Goal: Task Accomplishment & Management: Manage account settings

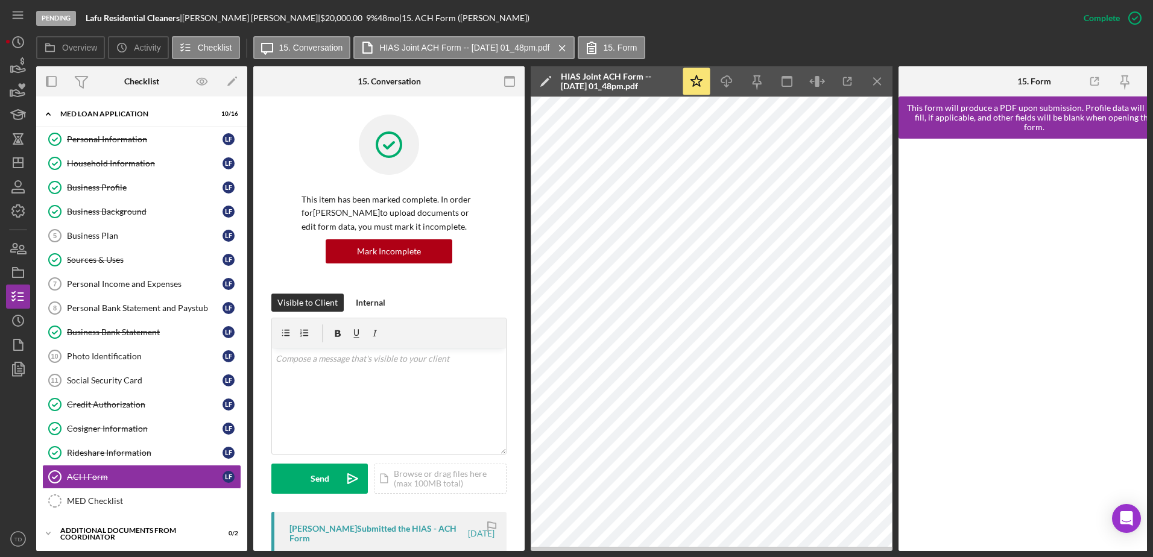
scroll to position [212, 0]
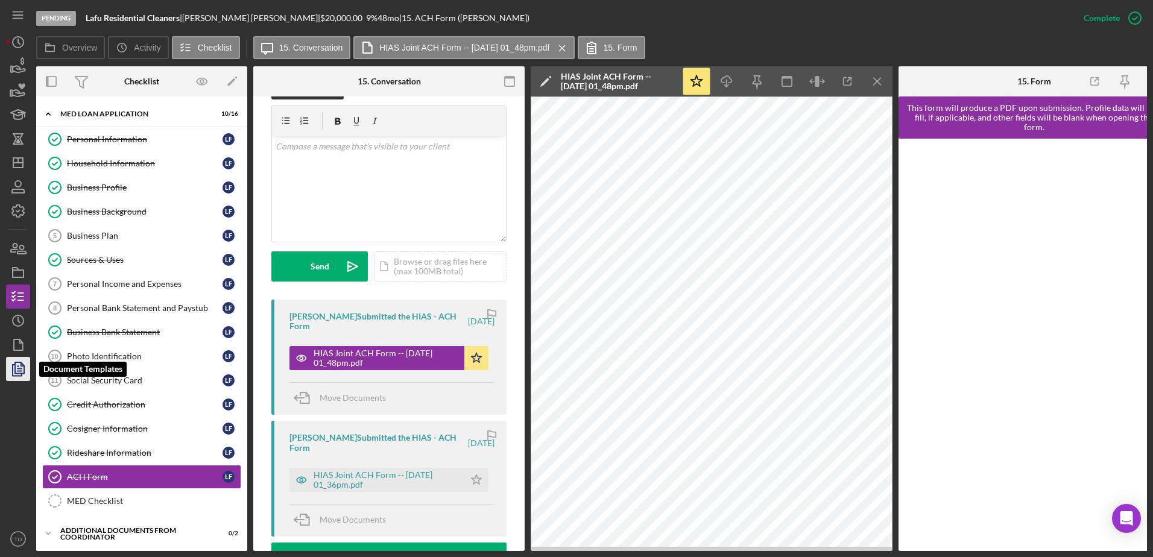
click at [24, 369] on polygon "button" at bounding box center [19, 367] width 9 height 11
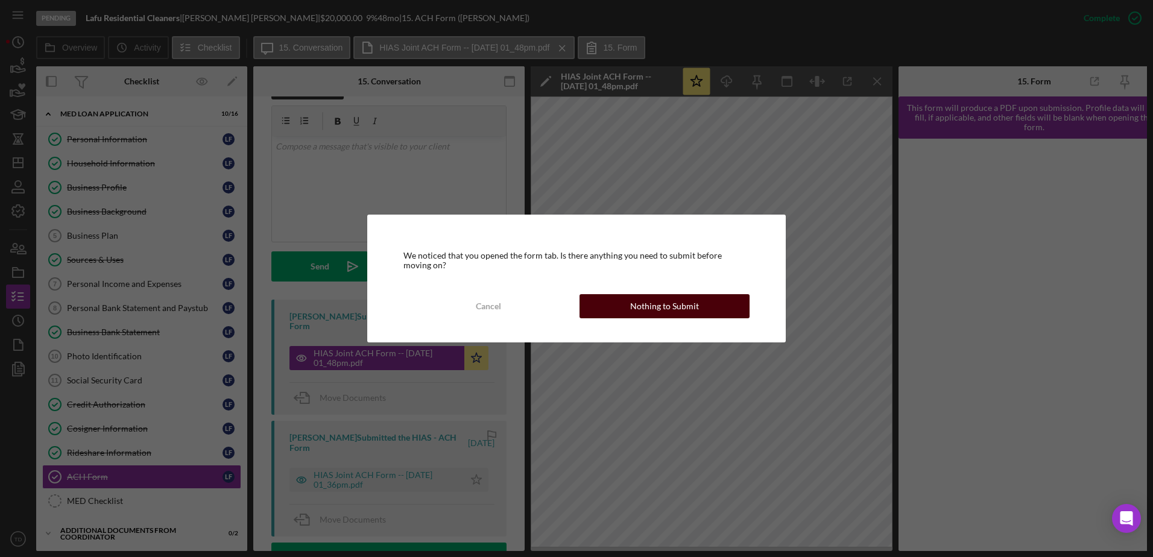
click at [662, 305] on div "Nothing to Submit" at bounding box center [664, 306] width 69 height 24
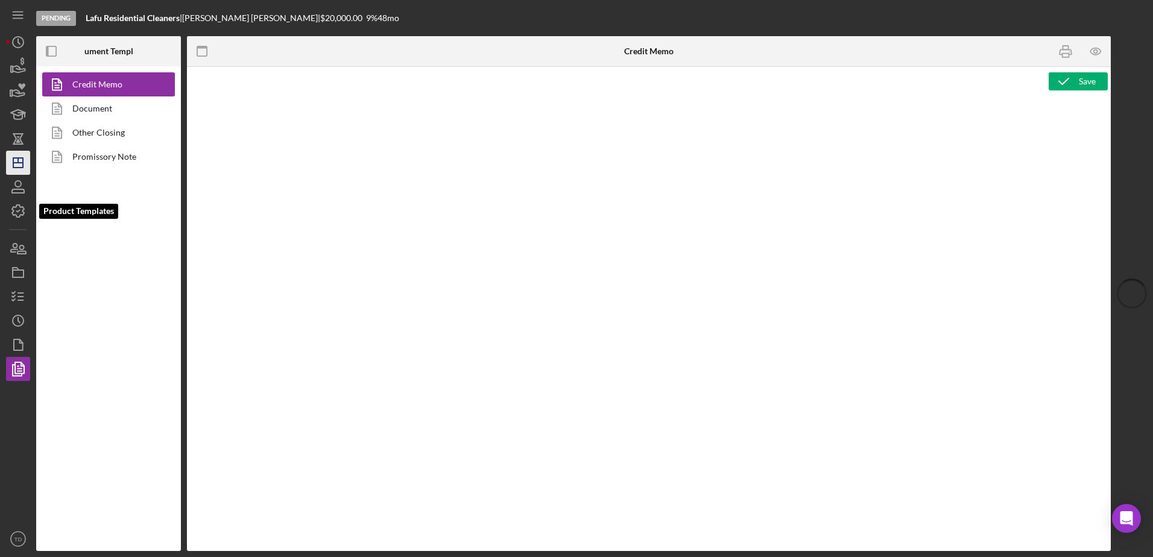
type textarea "<h2><img src="[URL][DOMAIN_NAME]" alt="HIAS Economic Advancement Fund" width="4…"
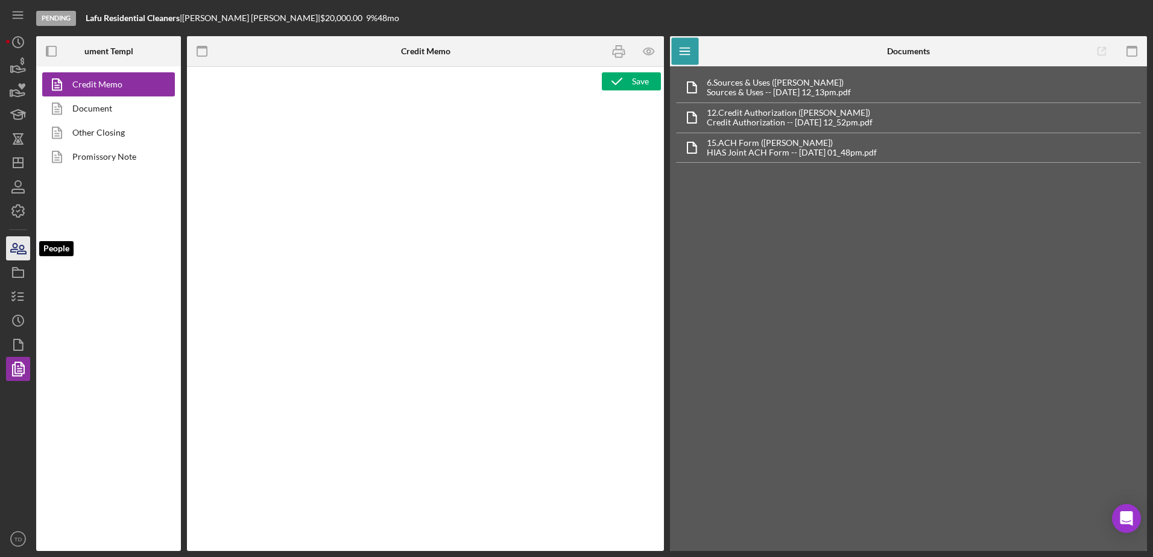
click at [21, 245] on icon "button" at bounding box center [18, 248] width 30 height 30
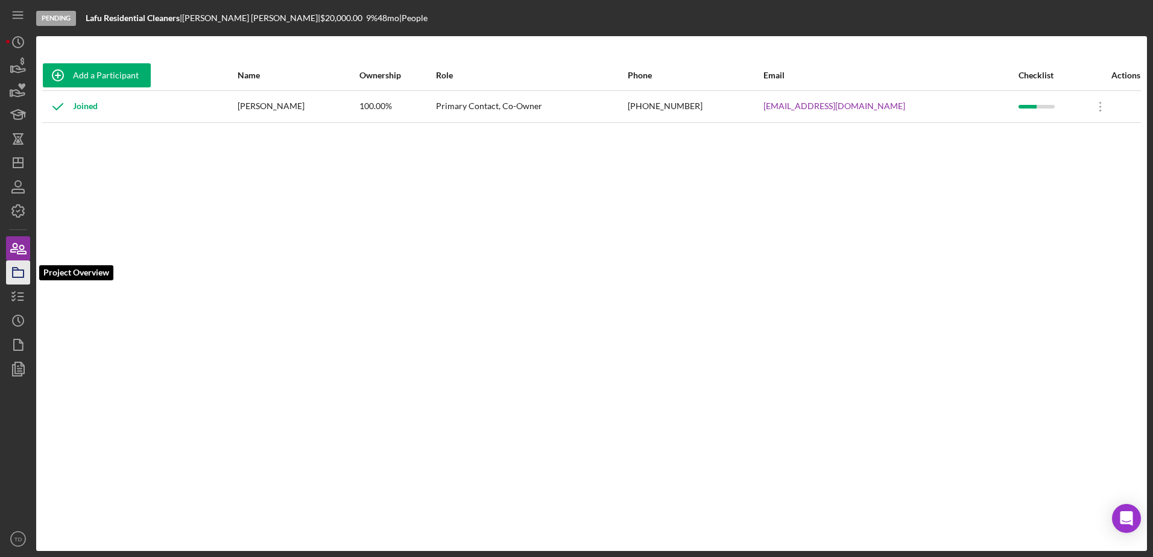
click at [15, 274] on icon "button" at bounding box center [18, 273] width 30 height 30
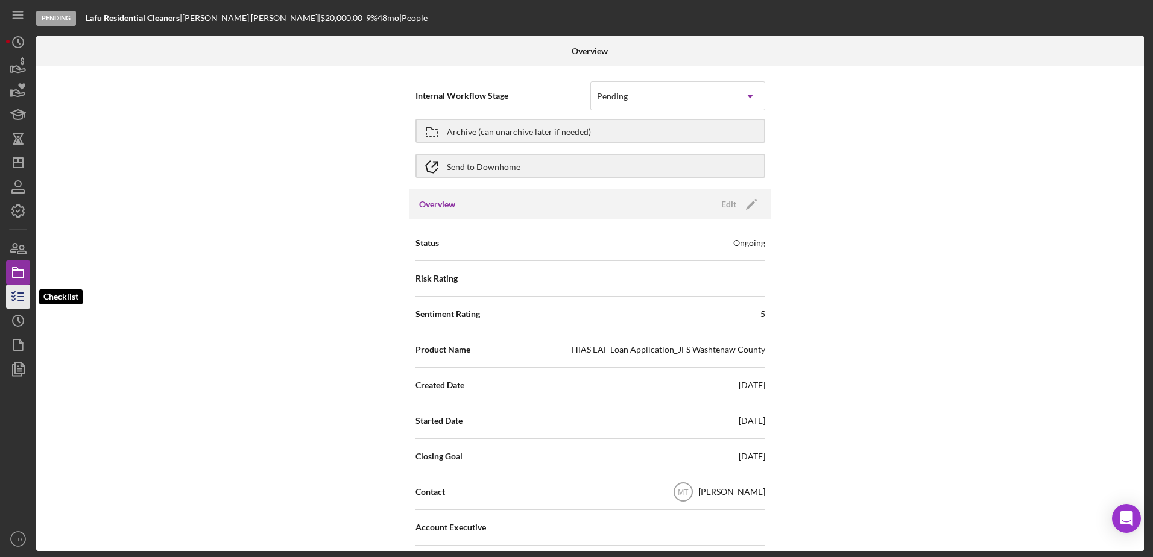
click at [18, 288] on icon "button" at bounding box center [18, 297] width 30 height 30
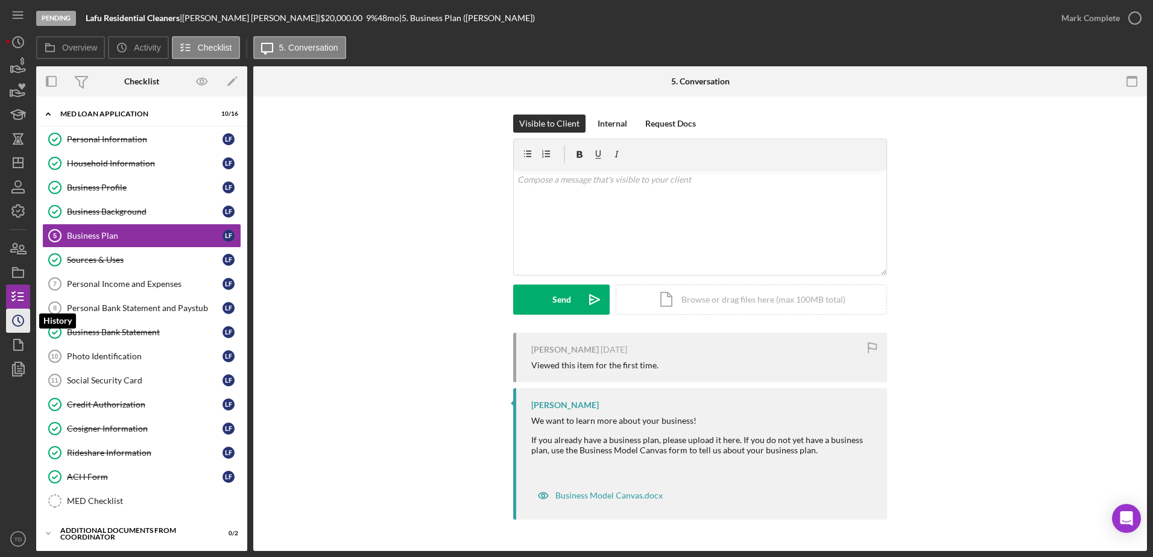
click at [20, 332] on icon "Icon/History" at bounding box center [18, 321] width 30 height 30
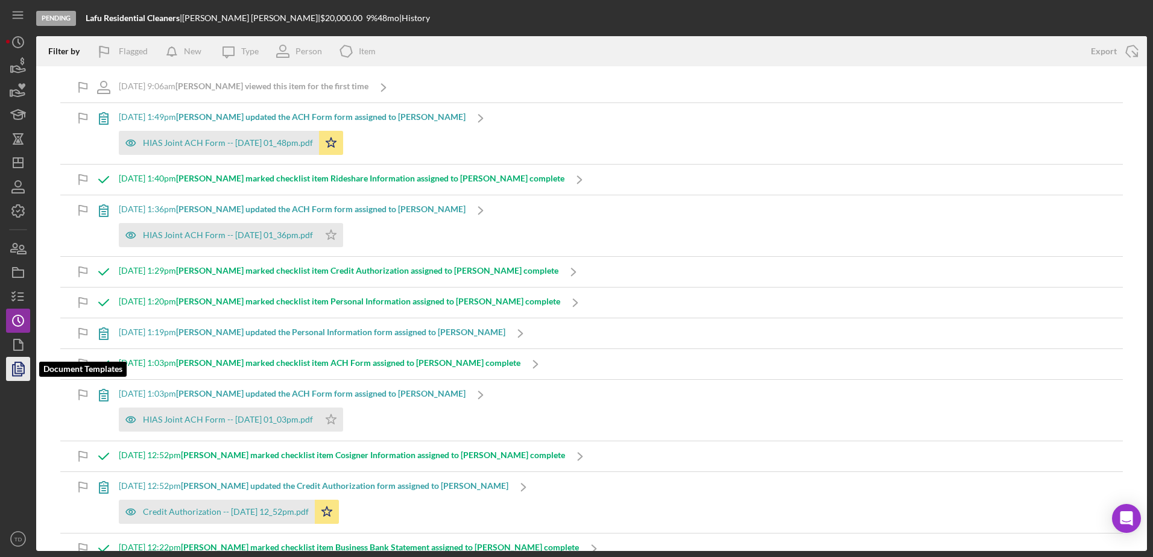
click at [16, 366] on polygon "button" at bounding box center [19, 367] width 9 height 11
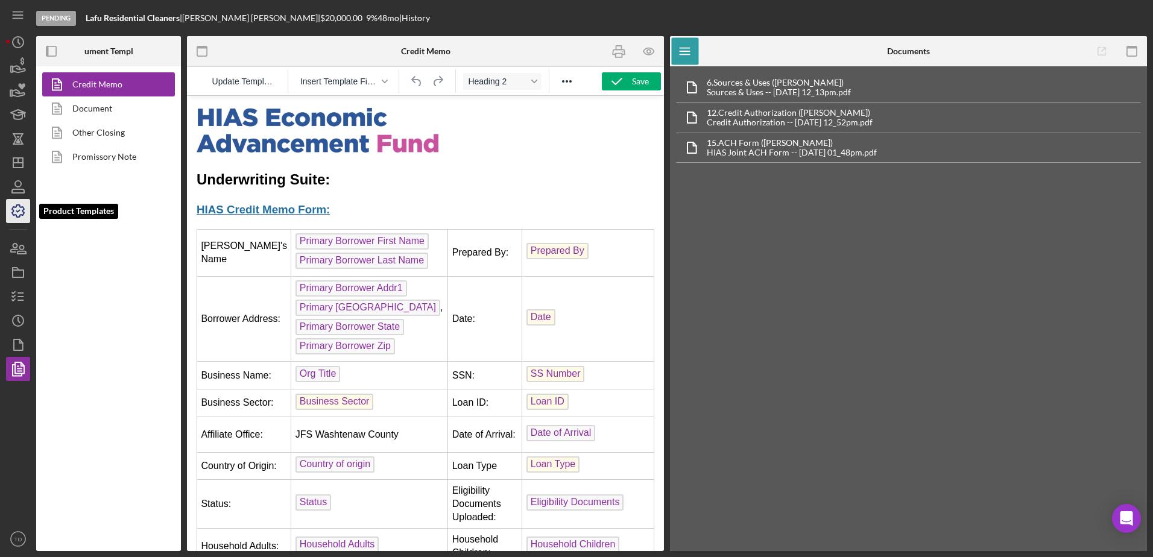
click at [15, 218] on icon "button" at bounding box center [18, 211] width 30 height 30
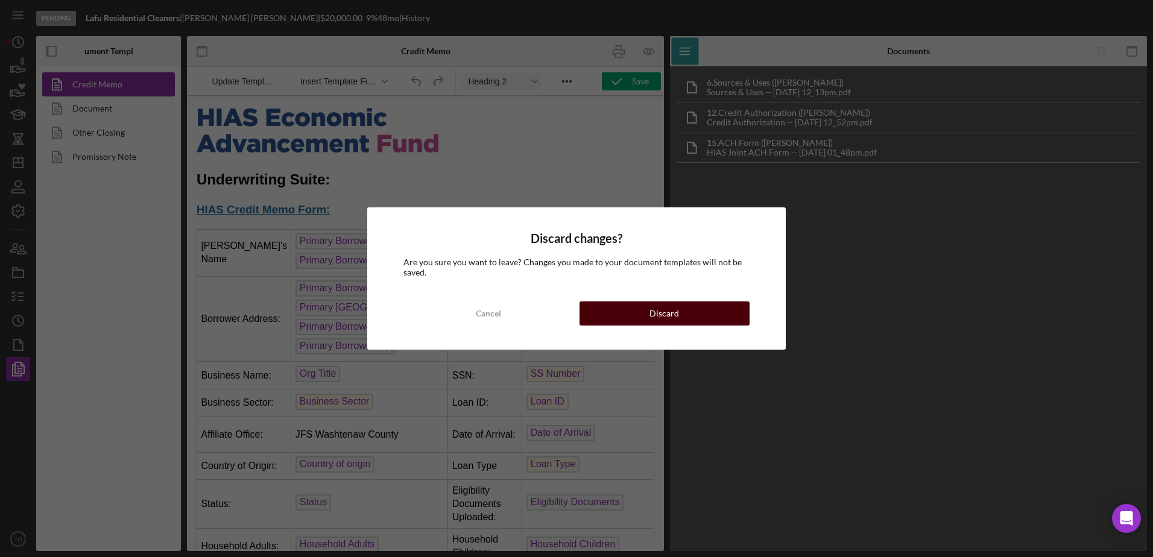
click at [610, 323] on button "Discard" at bounding box center [665, 314] width 170 height 24
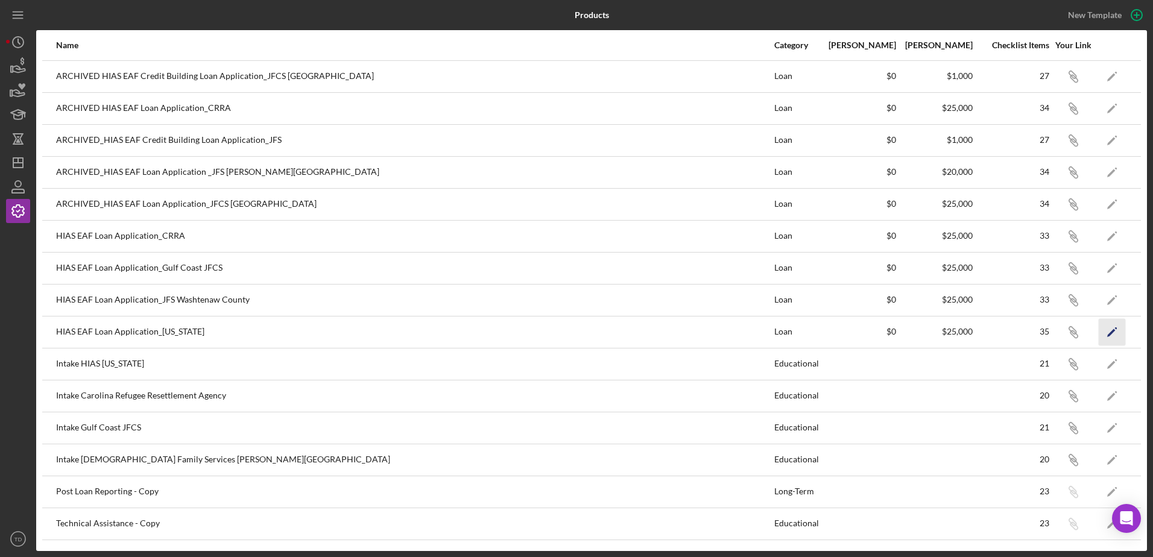
click at [1115, 328] on icon "Icon/Edit" at bounding box center [1112, 331] width 27 height 27
click at [1105, 228] on icon "Icon/Edit" at bounding box center [1112, 236] width 27 height 27
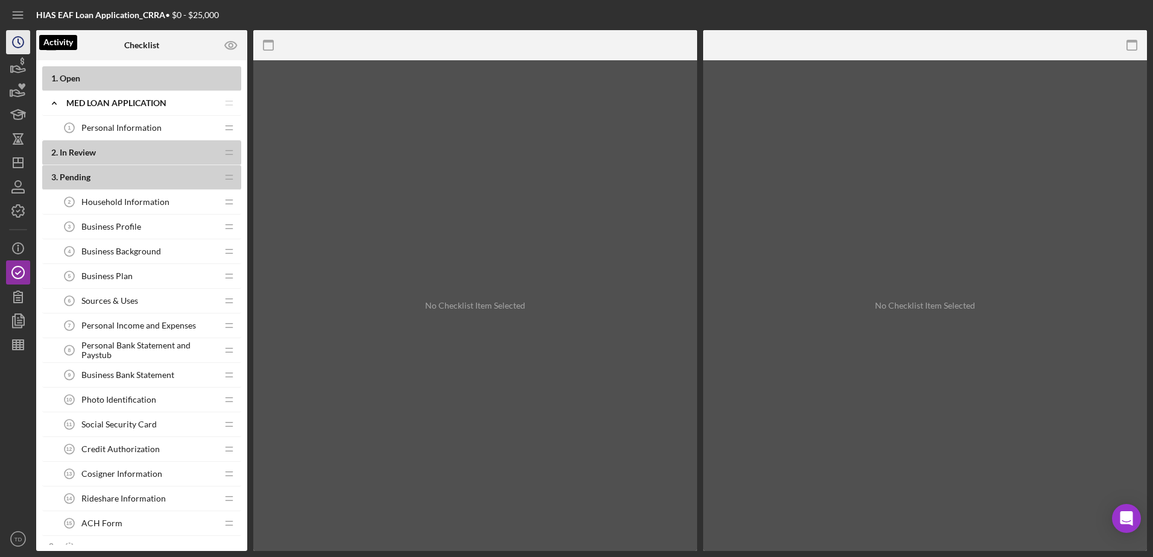
click at [24, 43] on icon "Icon/History" at bounding box center [18, 42] width 30 height 30
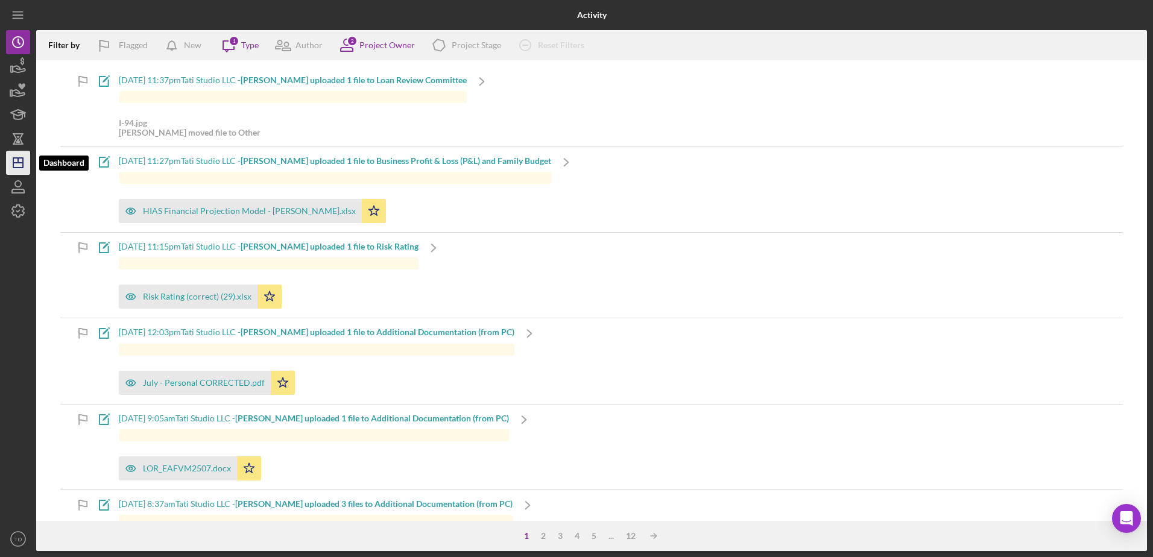
click at [25, 162] on icon "Icon/Dashboard" at bounding box center [18, 163] width 30 height 30
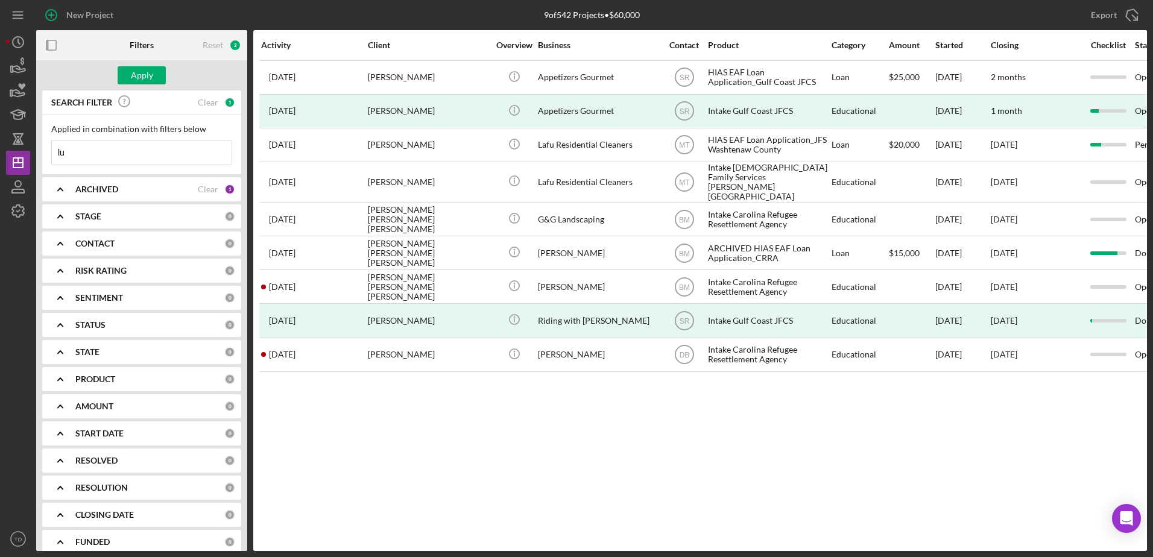
type input "l"
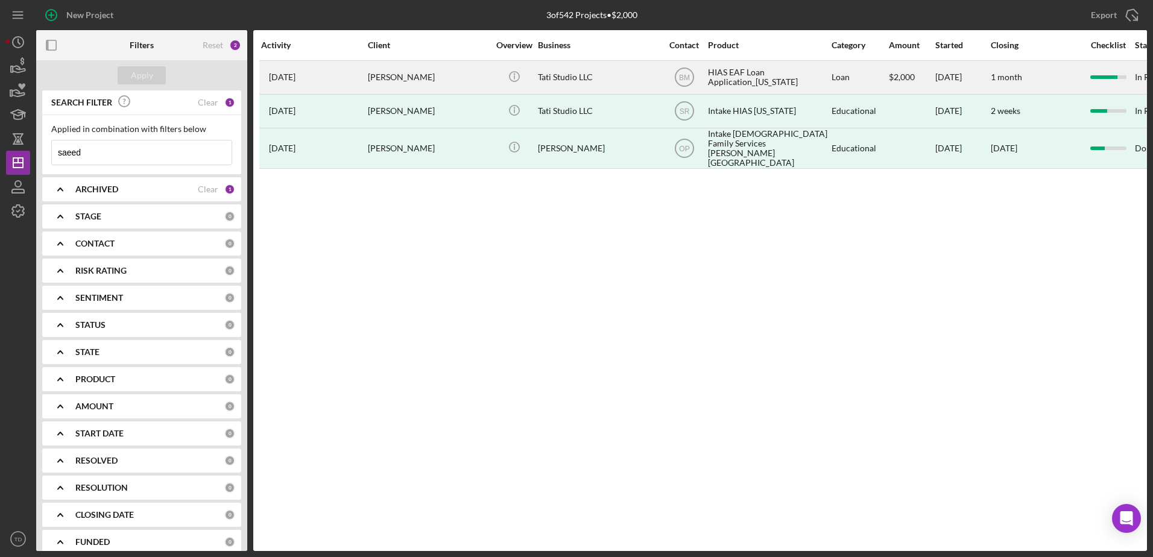
type input "saeed"
drag, startPoint x: 536, startPoint y: 76, endPoint x: 404, endPoint y: 90, distance: 132.3
click at [404, 90] on div "[PERSON_NAME]" at bounding box center [428, 78] width 121 height 32
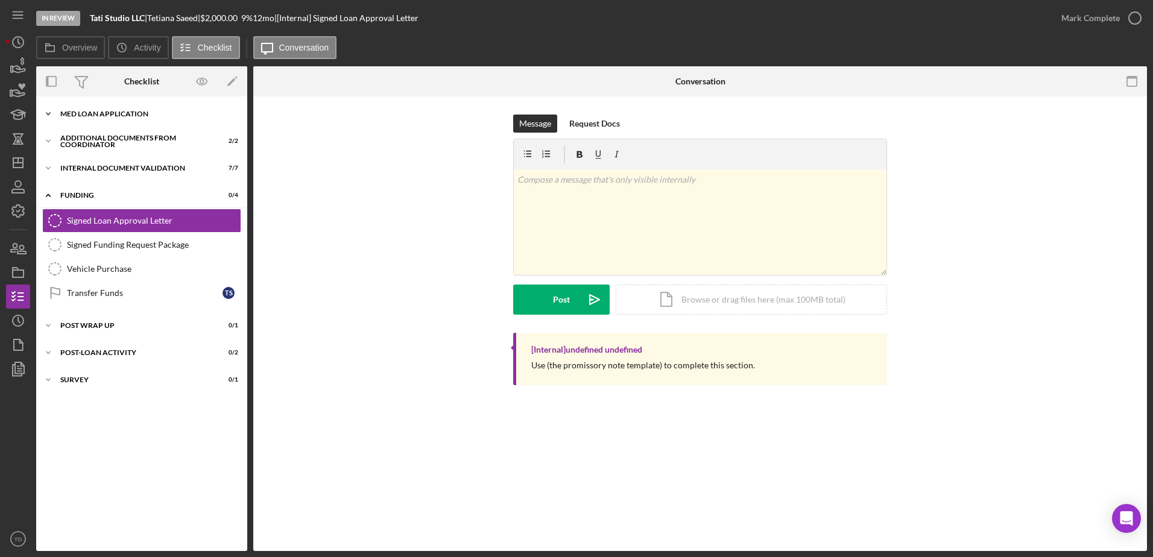
drag, startPoint x: 94, startPoint y: 115, endPoint x: 85, endPoint y: 112, distance: 9.5
click at [85, 112] on div "MED Loan Application" at bounding box center [146, 113] width 172 height 7
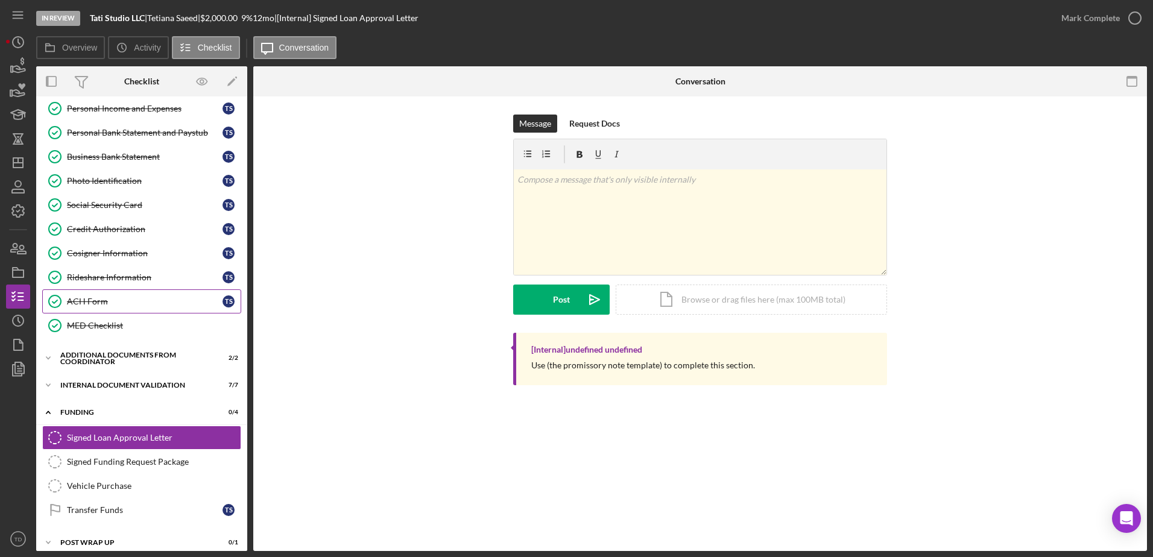
scroll to position [72, 0]
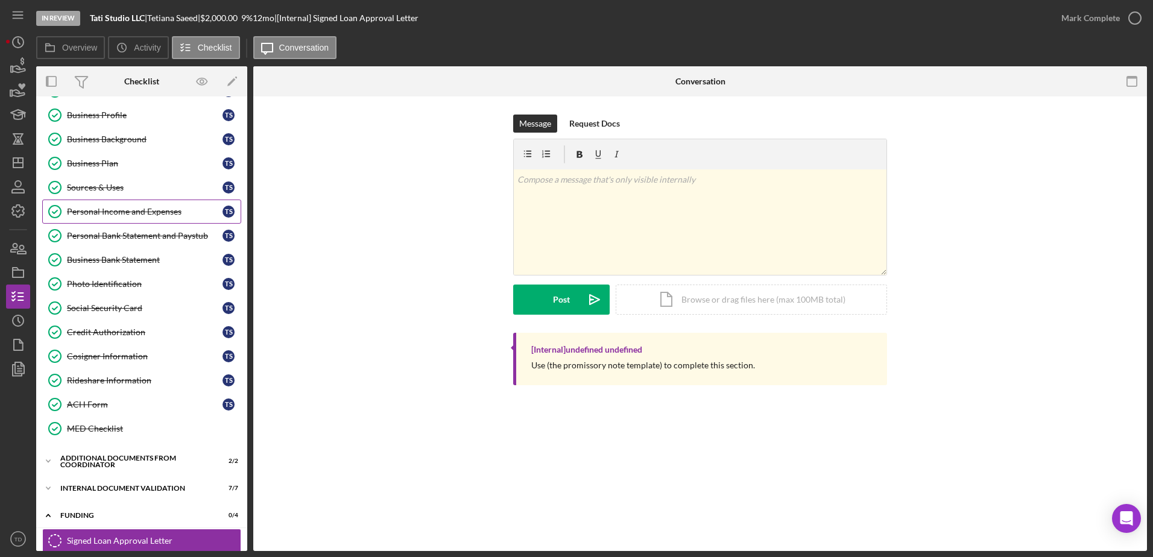
click at [130, 215] on div "Personal Income and Expenses" at bounding box center [145, 212] width 156 height 10
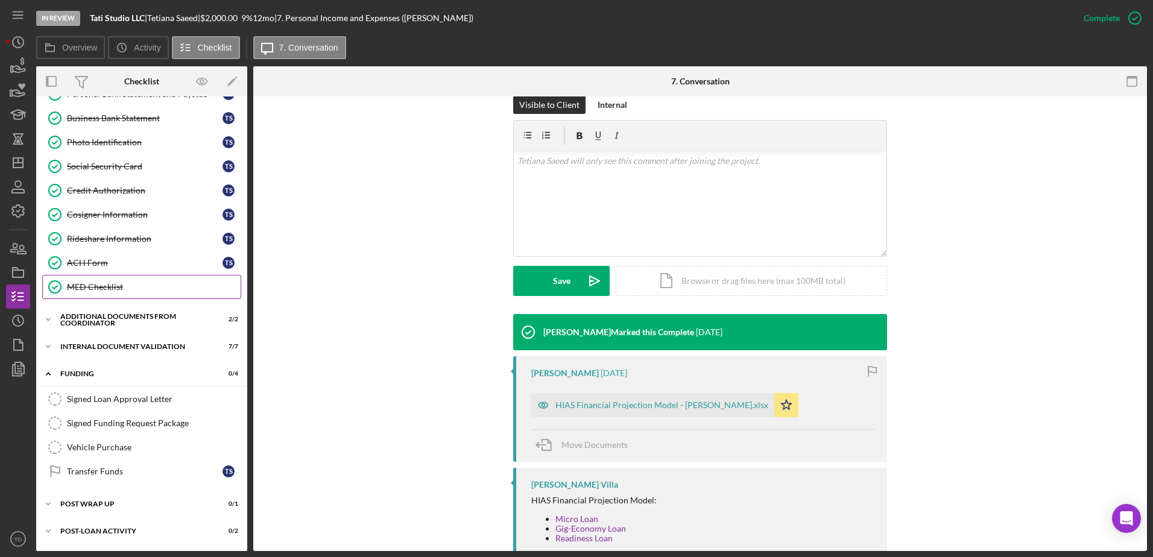
scroll to position [240, 0]
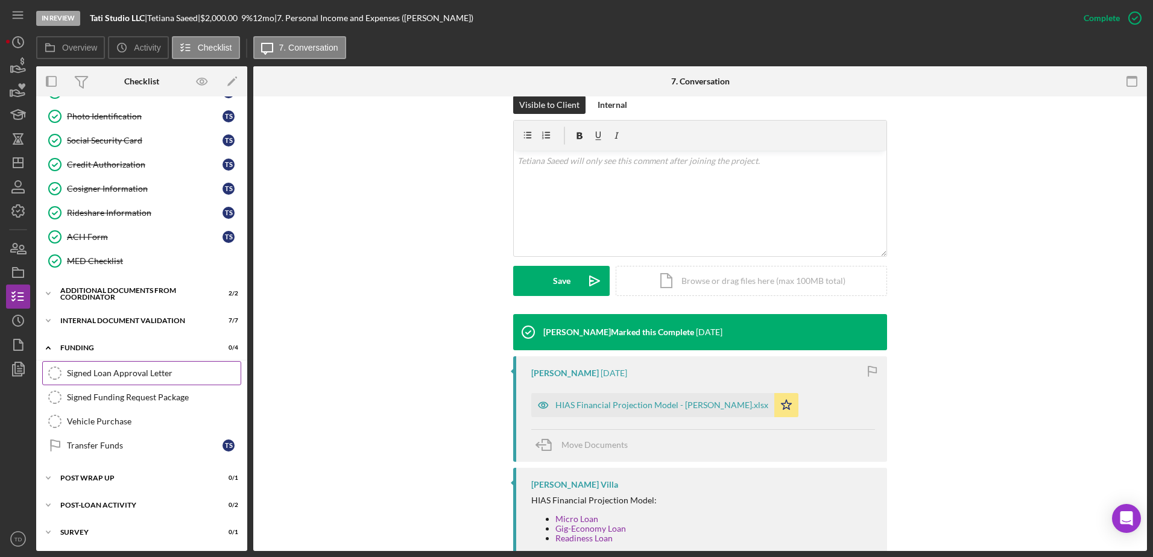
click at [138, 375] on div "Signed Loan Approval Letter" at bounding box center [154, 374] width 174 height 10
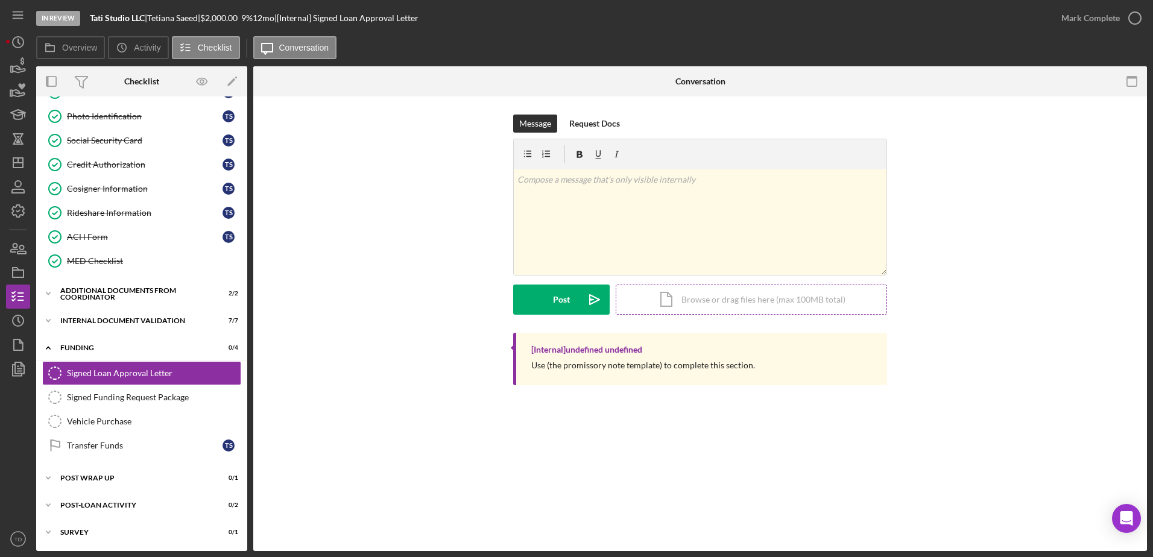
click at [658, 296] on div "Icon/Document Browse or drag files here (max 100MB total) Tap to choose files o…" at bounding box center [751, 300] width 271 height 30
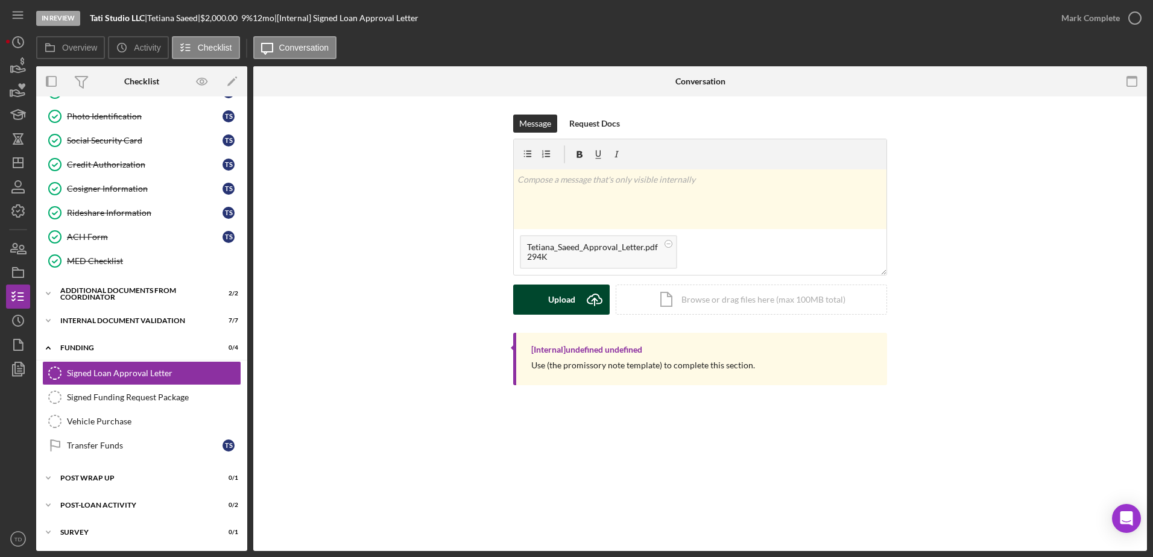
click at [559, 304] on div "Upload" at bounding box center [561, 300] width 27 height 30
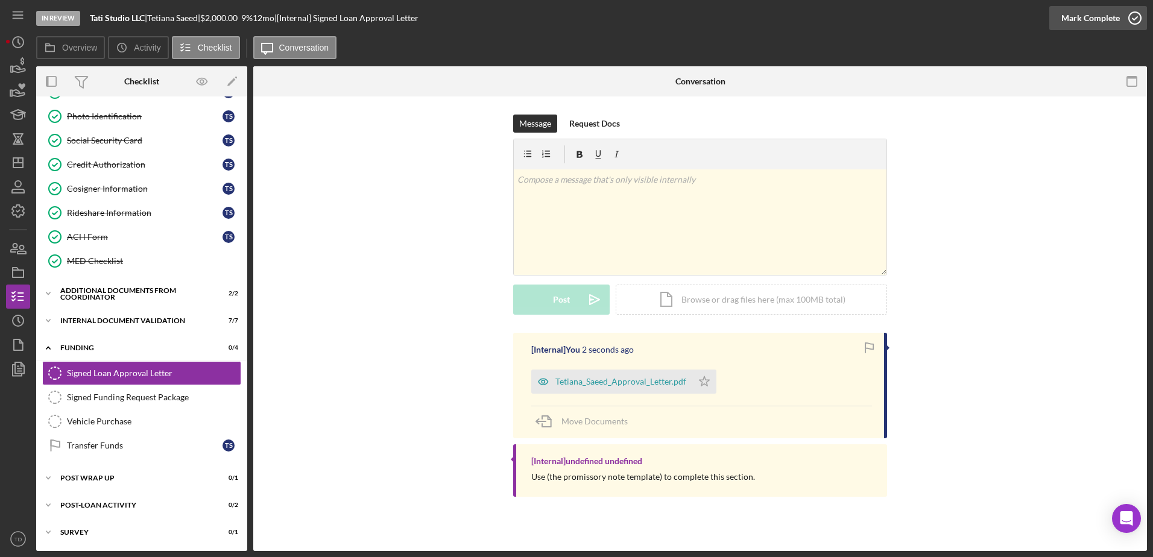
click at [1137, 15] on icon "button" at bounding box center [1135, 18] width 30 height 30
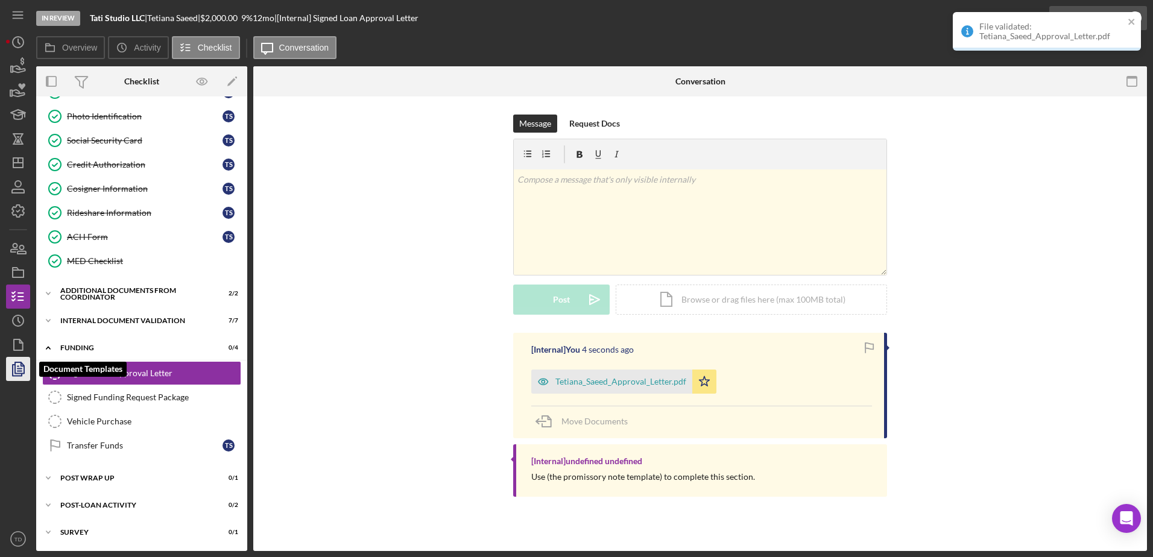
click at [7, 373] on icon "button" at bounding box center [18, 369] width 30 height 30
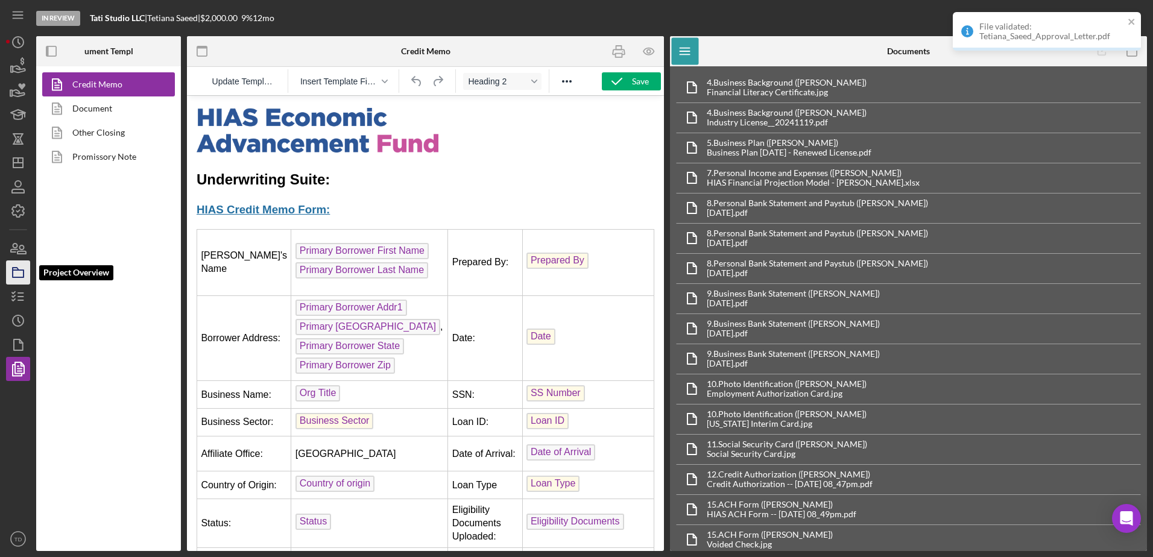
click at [19, 273] on icon "button" at bounding box center [18, 273] width 30 height 30
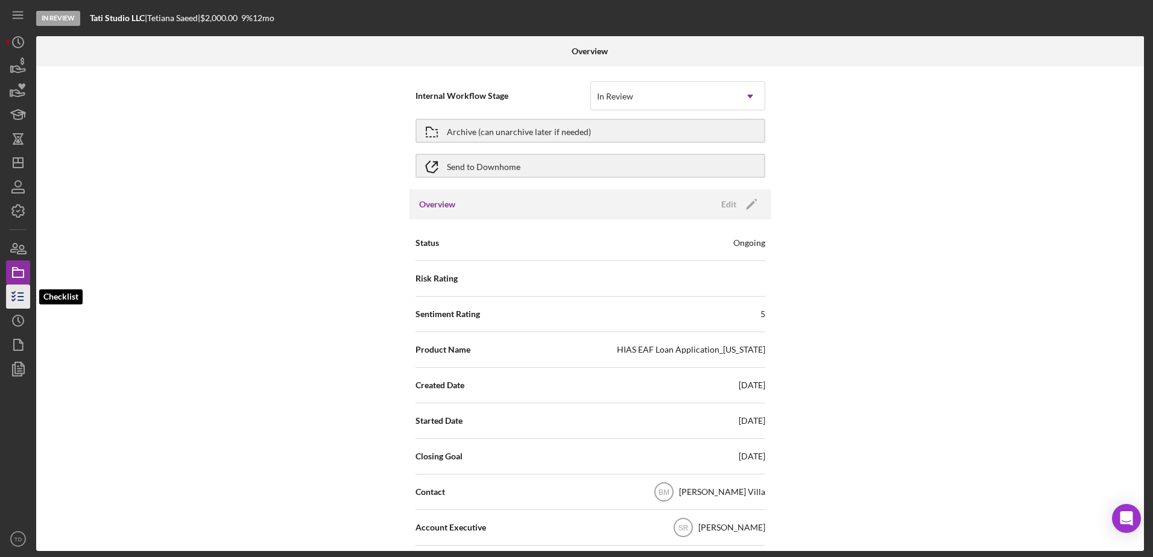
click at [20, 304] on icon "button" at bounding box center [18, 297] width 30 height 30
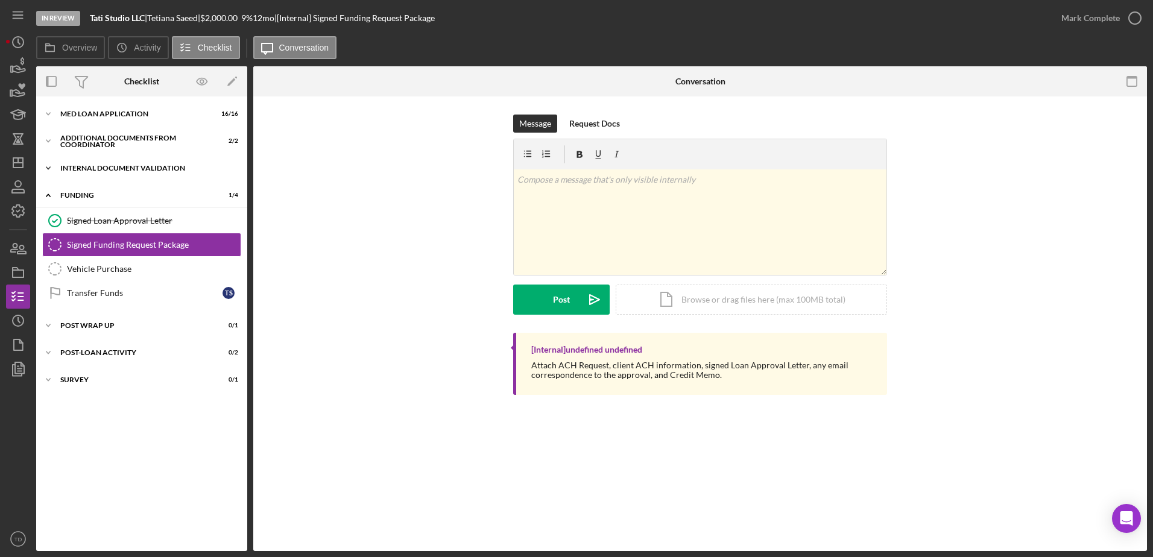
click at [105, 168] on div "Internal Document Validation" at bounding box center [146, 168] width 172 height 7
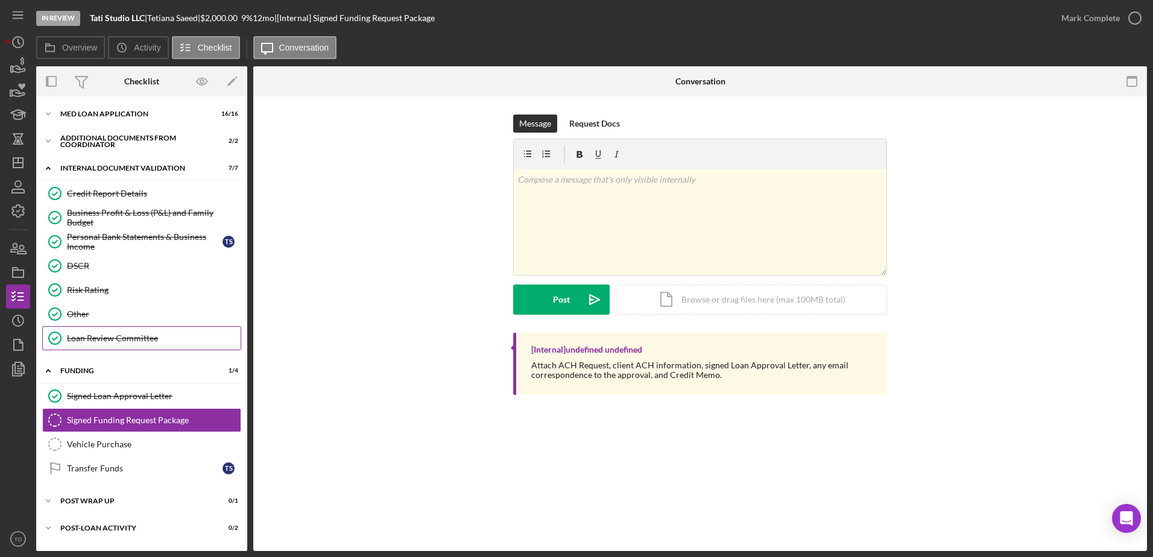
click at [112, 349] on link "Loan Review Committee Loan Review Committee" at bounding box center [141, 338] width 199 height 24
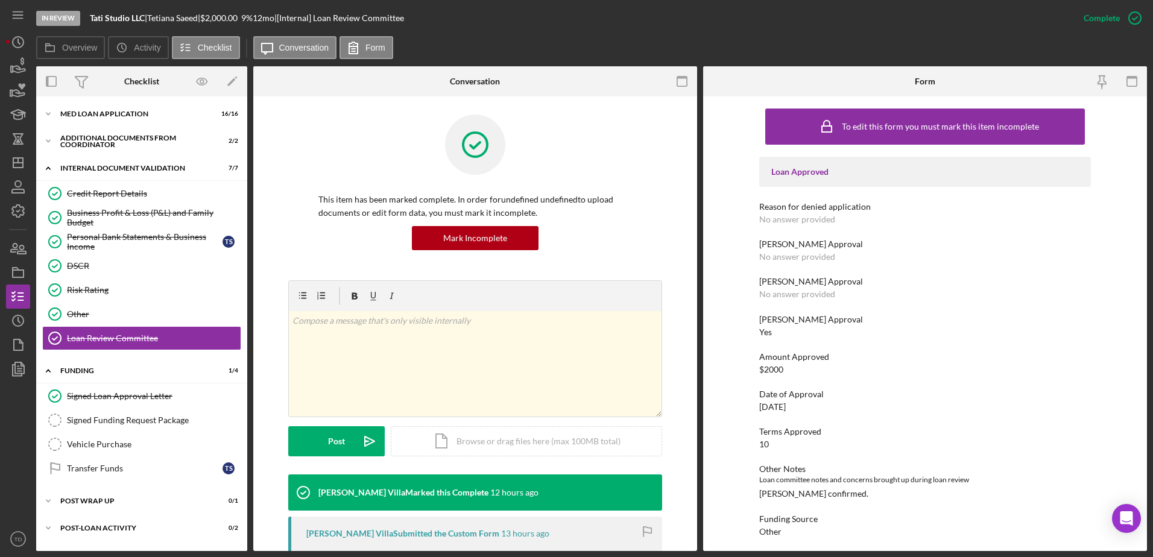
scroll to position [1, 0]
drag, startPoint x: 1134, startPoint y: 16, endPoint x: 1116, endPoint y: 13, distance: 17.7
click at [1116, 13] on div "Mark Incomplete" at bounding box center [1088, 18] width 65 height 24
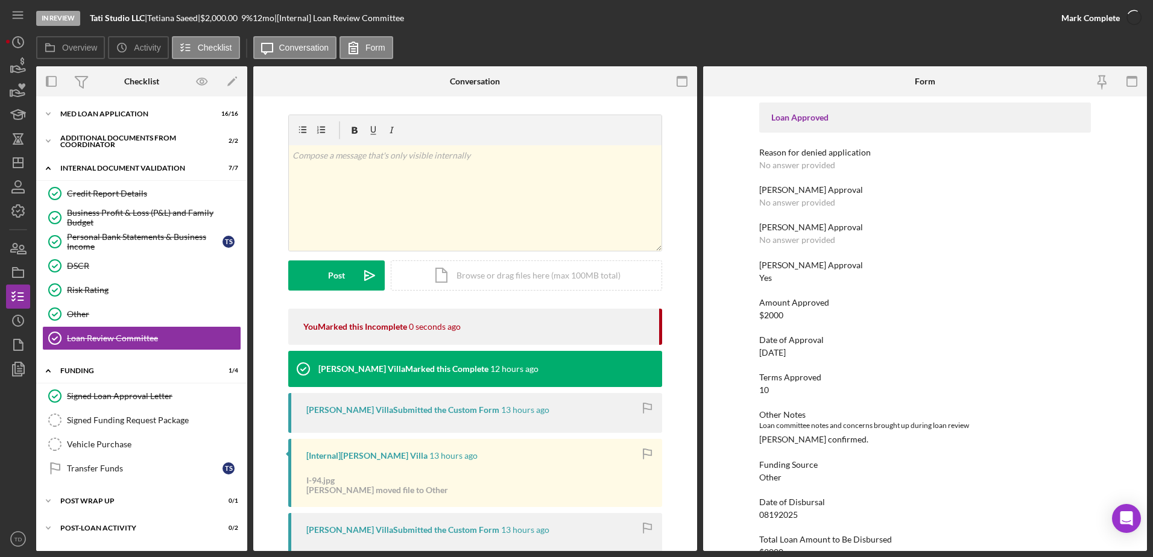
scroll to position [0, 0]
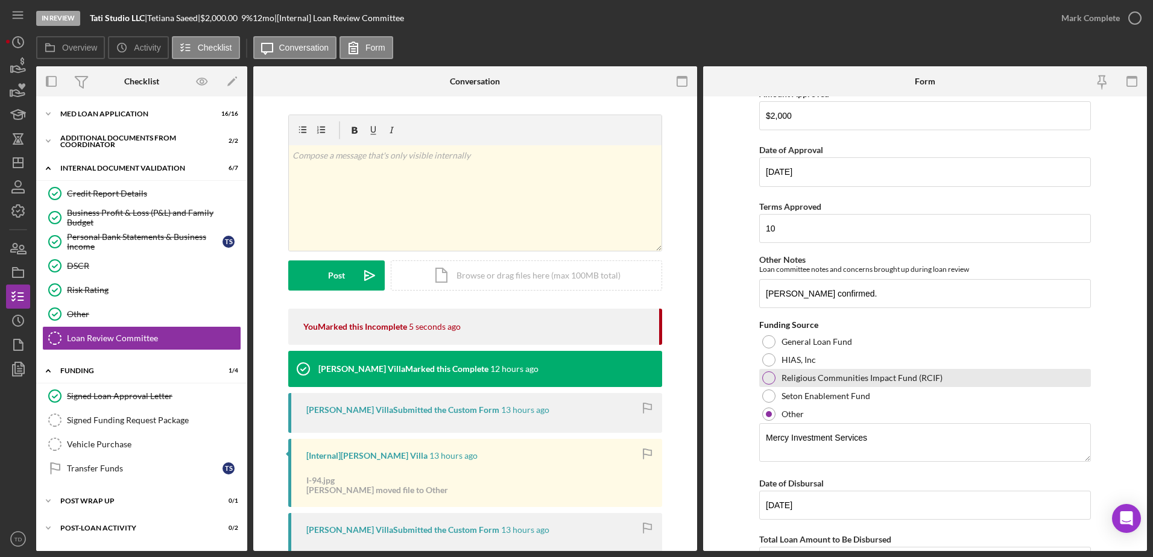
scroll to position [298, 0]
click at [768, 377] on div at bounding box center [768, 377] width 13 height 13
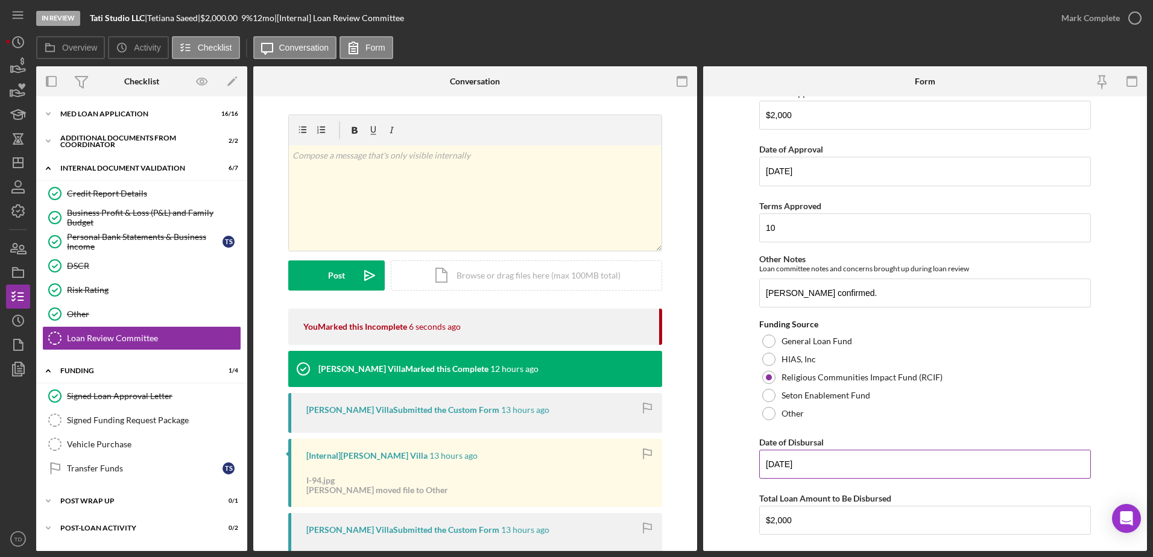
scroll to position [438, 0]
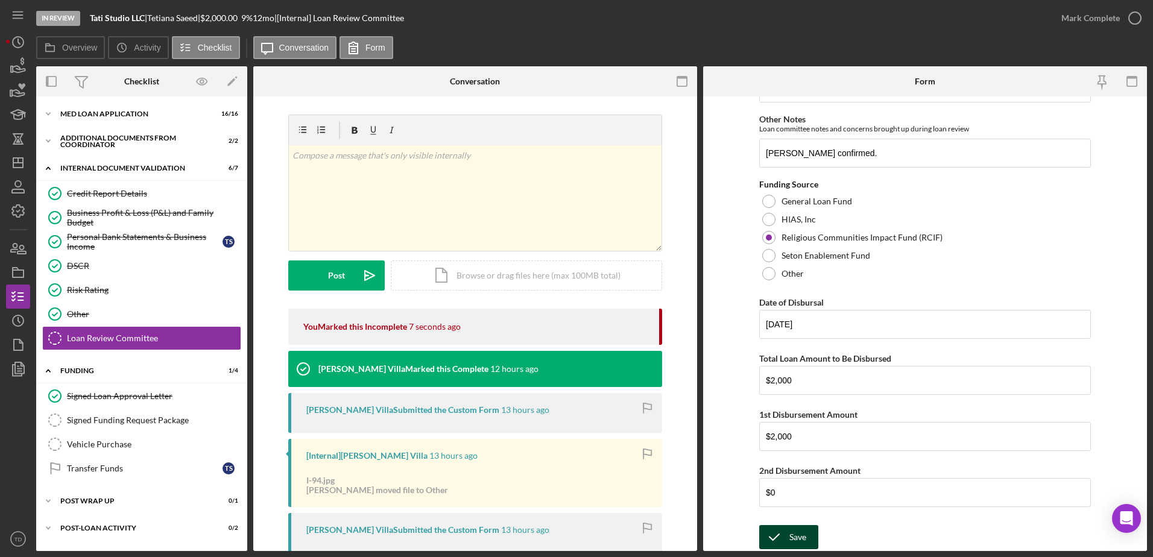
click at [802, 543] on div "Save" at bounding box center [798, 537] width 17 height 24
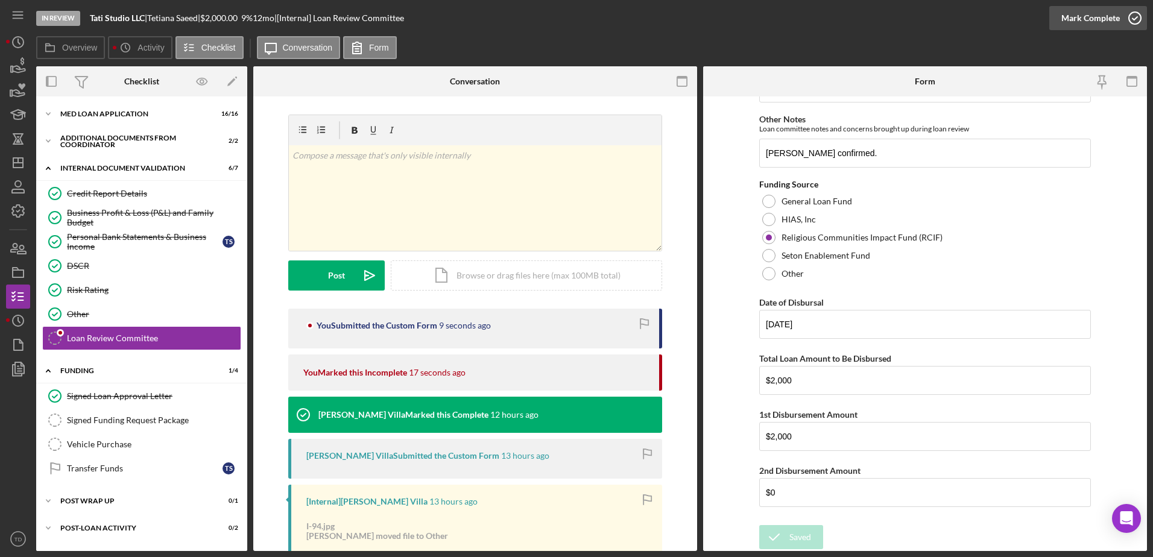
click at [1129, 15] on icon "button" at bounding box center [1135, 18] width 30 height 30
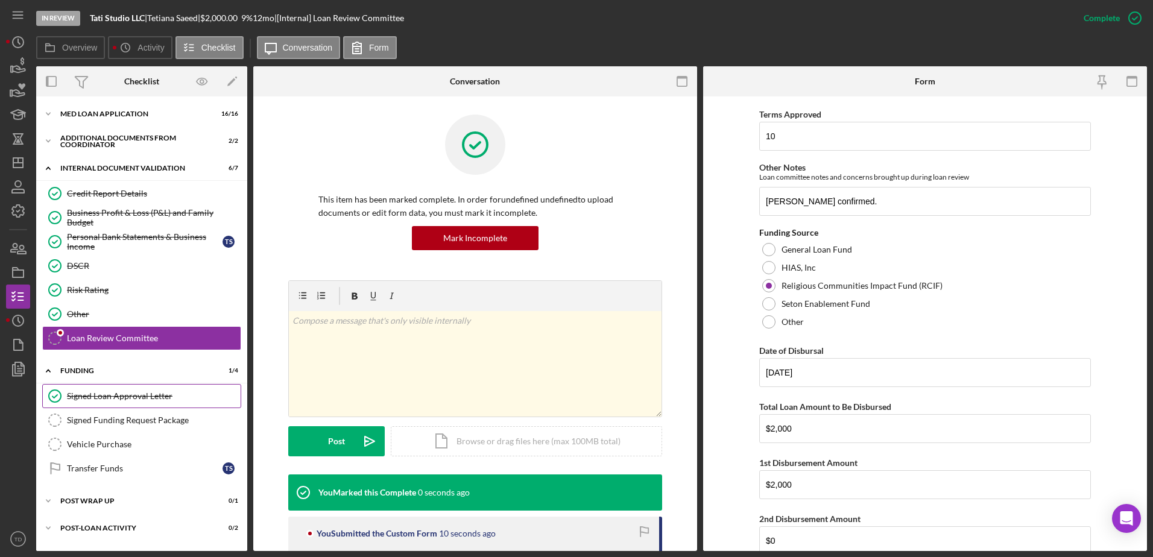
scroll to position [486, 0]
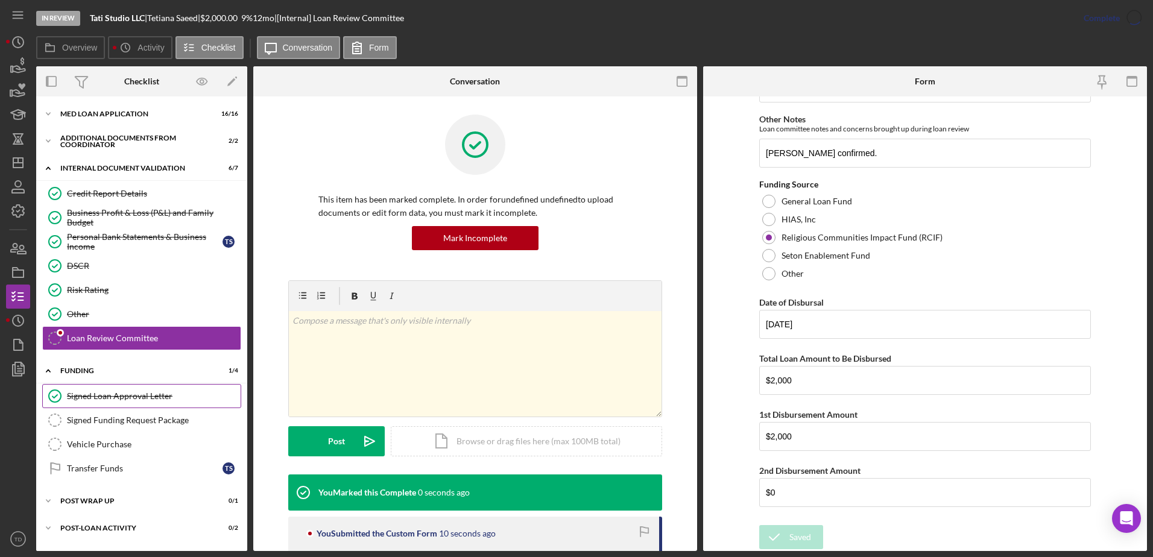
click at [180, 397] on div "Signed Loan Approval Letter" at bounding box center [154, 396] width 174 height 10
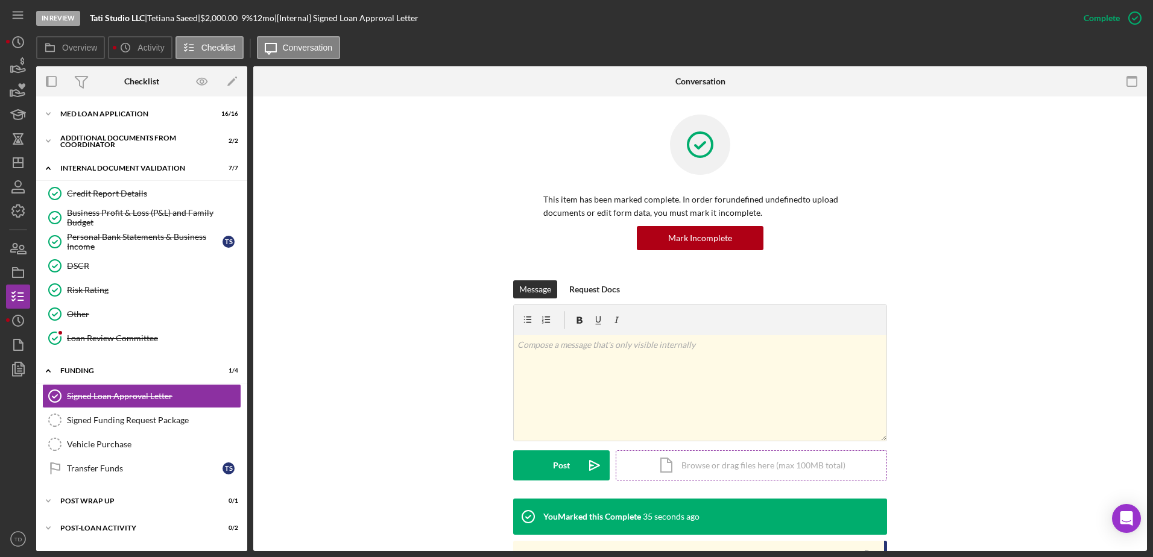
scroll to position [178, 0]
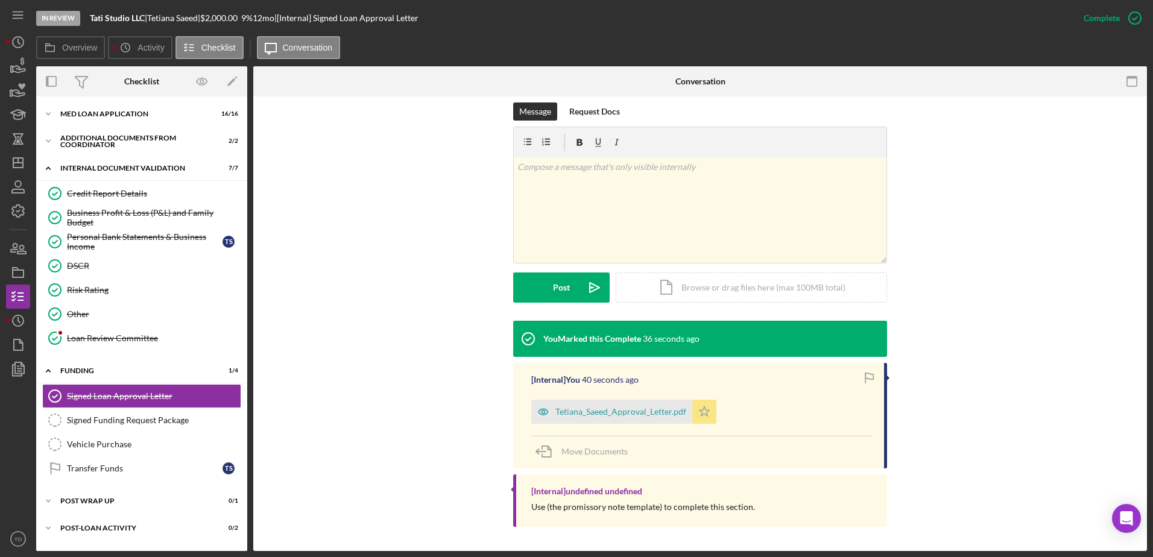
click at [697, 415] on icon "Icon/Star" at bounding box center [704, 412] width 24 height 24
click at [703, 417] on icon "Icon/Star" at bounding box center [704, 412] width 24 height 24
click at [703, 415] on polygon "button" at bounding box center [705, 412] width 10 height 10
click at [17, 375] on icon "button" at bounding box center [18, 369] width 30 height 30
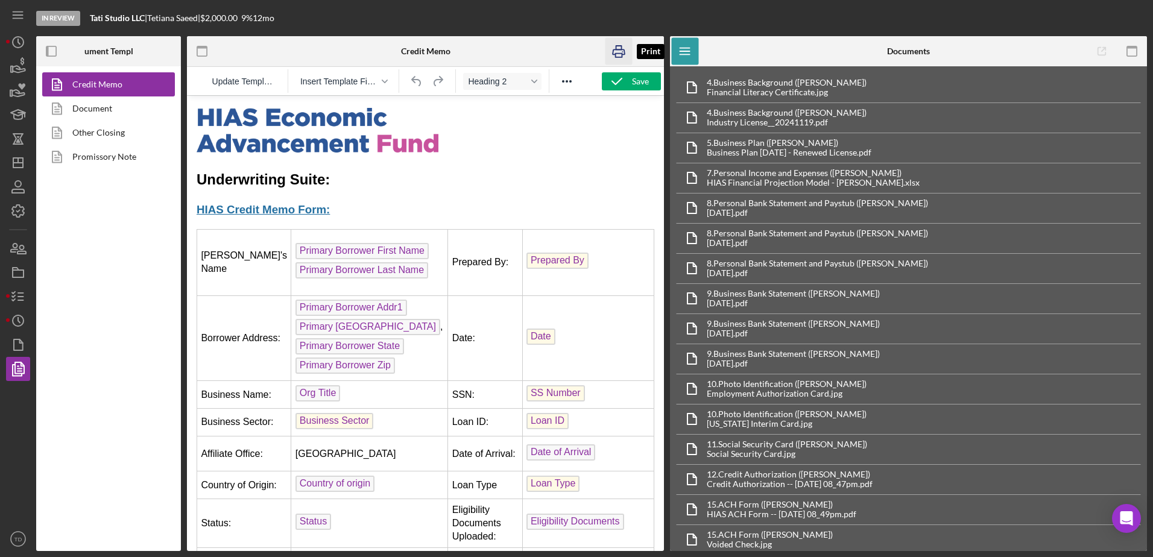
click at [613, 56] on icon "button" at bounding box center [619, 51] width 27 height 27
click at [115, 162] on link "Promissory Note" at bounding box center [105, 157] width 127 height 24
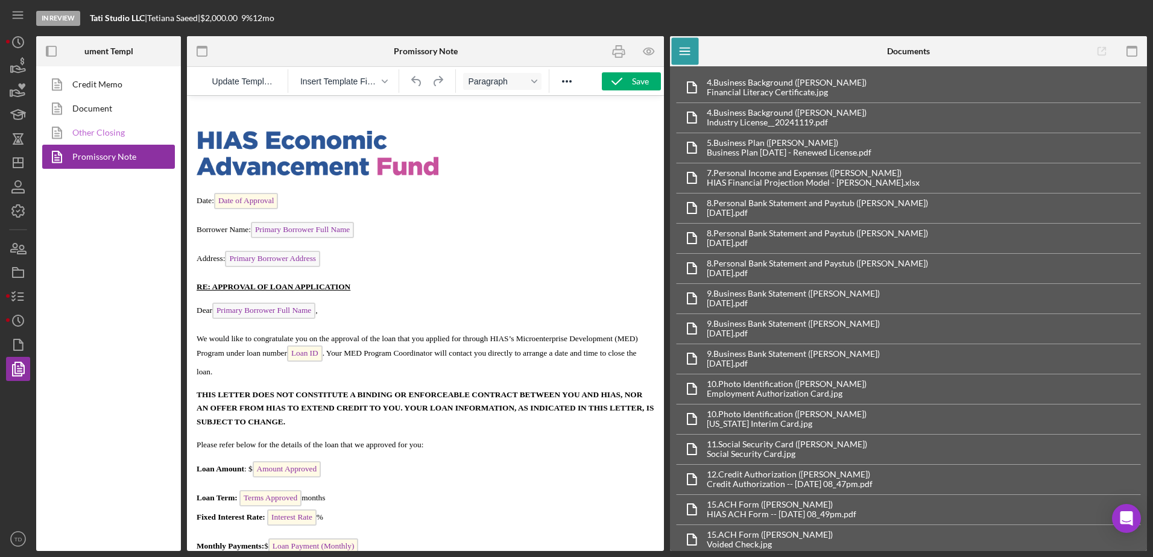
click at [107, 136] on link "Other Closing" at bounding box center [105, 133] width 127 height 24
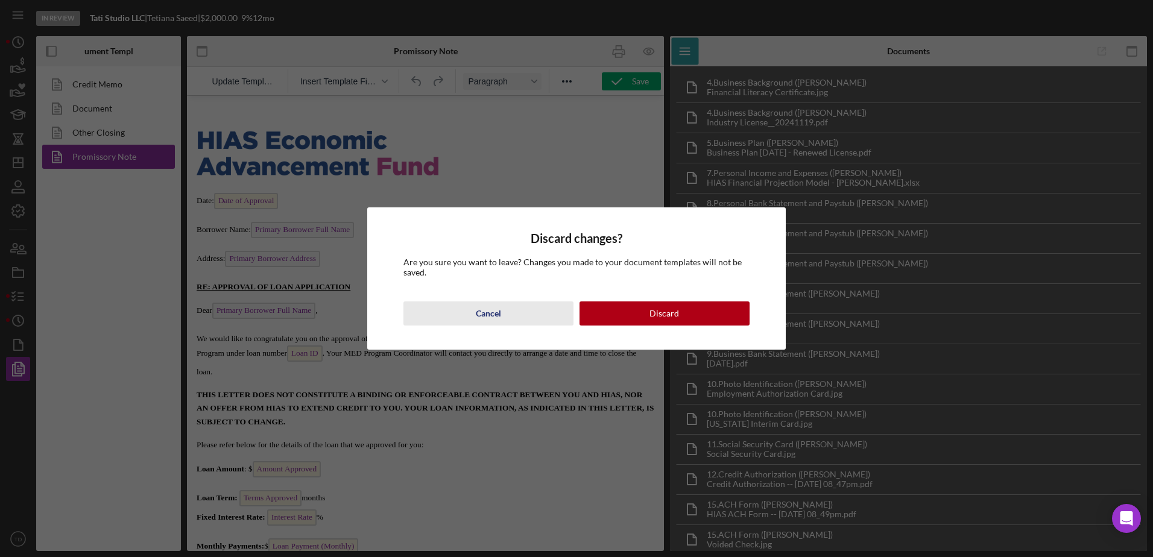
click at [499, 319] on div "Cancel" at bounding box center [488, 314] width 25 height 24
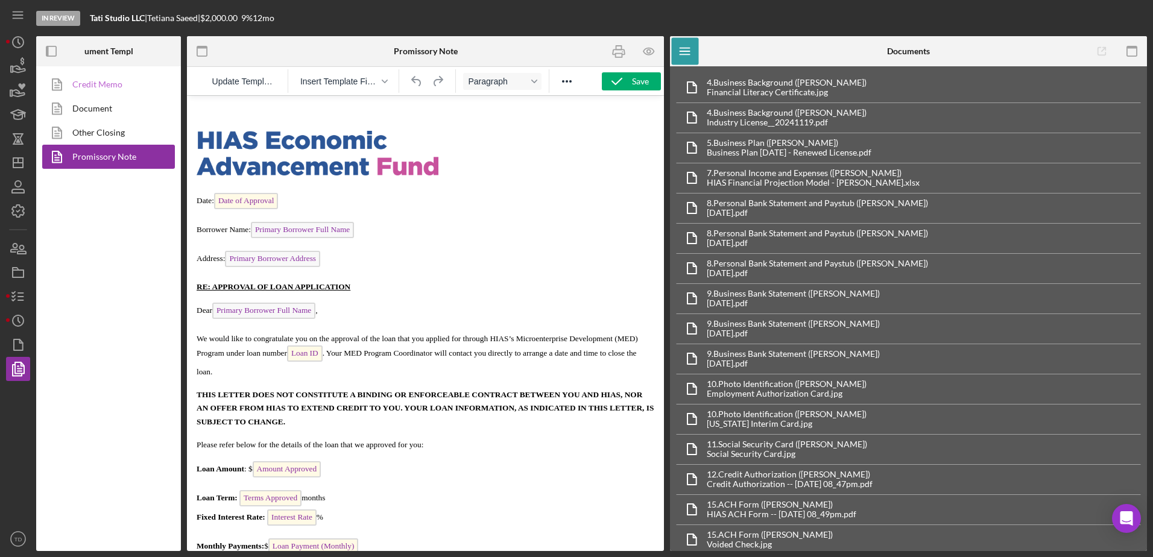
click at [106, 83] on link "Credit Memo" at bounding box center [105, 84] width 127 height 24
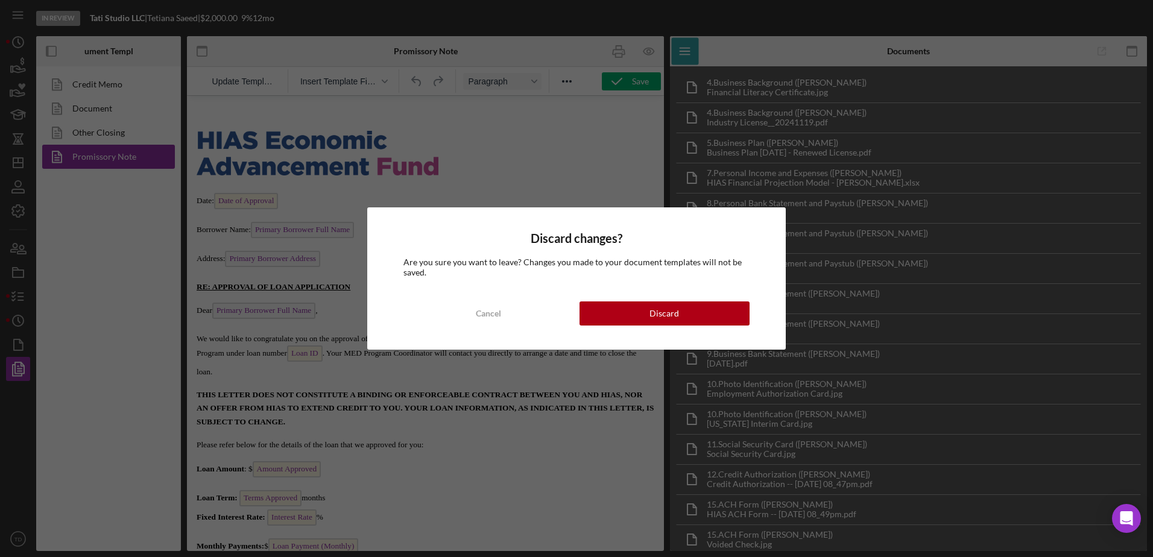
drag, startPoint x: 660, startPoint y: 315, endPoint x: 639, endPoint y: 300, distance: 25.9
click at [639, 300] on div "Discard changes? Are you sure you want to leave? Changes you made to your docum…" at bounding box center [576, 278] width 419 height 142
click at [626, 309] on button "Discard" at bounding box center [665, 314] width 170 height 24
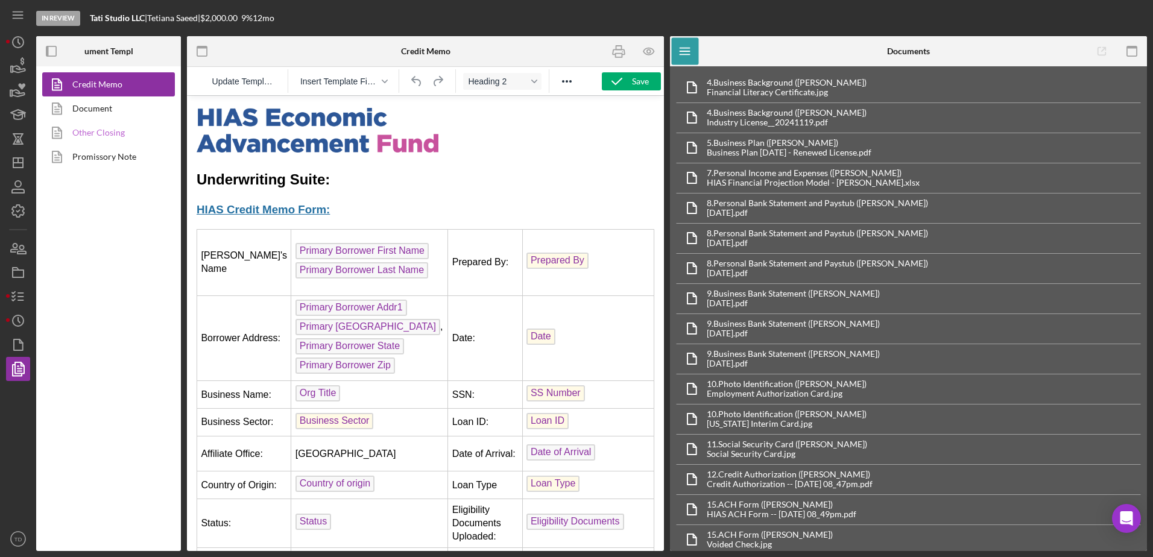
click at [131, 143] on link "Other Closing" at bounding box center [105, 133] width 127 height 24
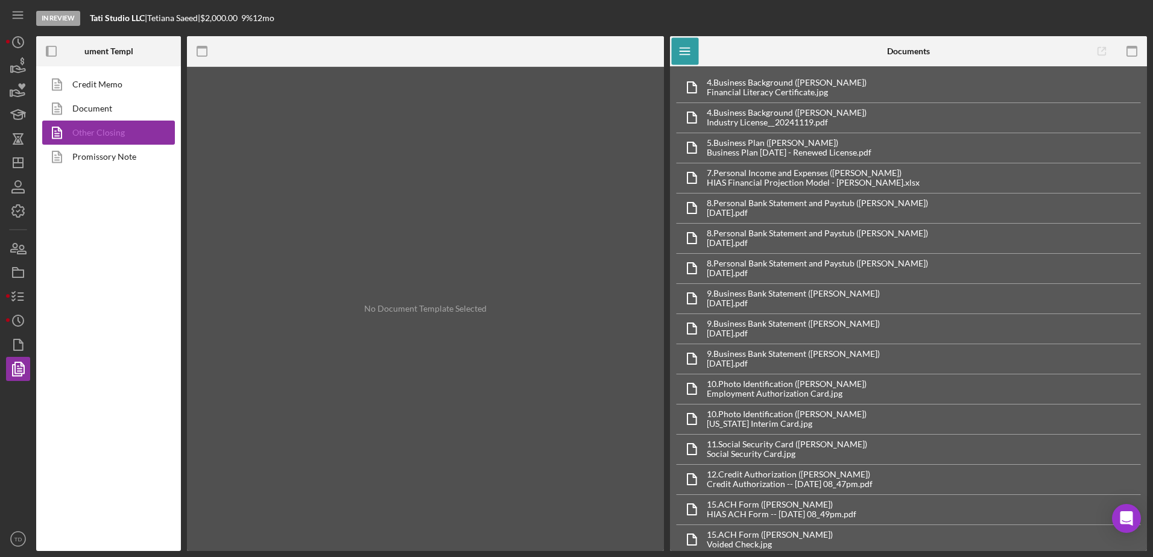
click at [131, 143] on link "Other Closing" at bounding box center [105, 133] width 127 height 24
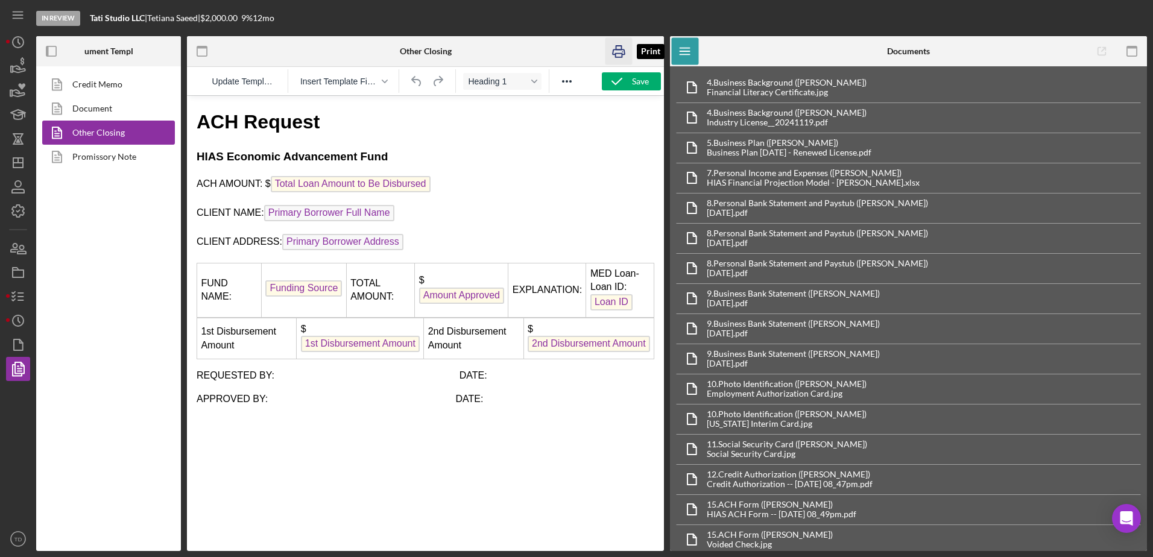
click at [618, 54] on rect "button" at bounding box center [619, 56] width 7 height 4
